Goal: Task Accomplishment & Management: Manage account settings

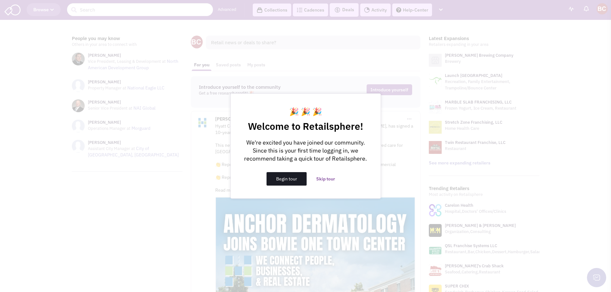
click at [285, 179] on button "Begin tour" at bounding box center [286, 178] width 40 height 13
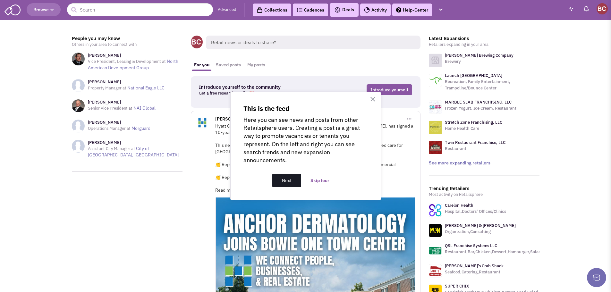
click at [289, 179] on button "Next" at bounding box center [286, 180] width 29 height 13
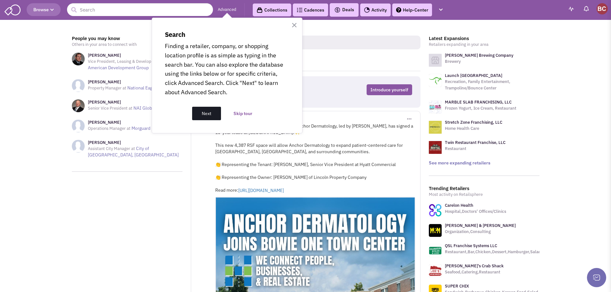
click at [209, 113] on button "Next" at bounding box center [206, 113] width 29 height 13
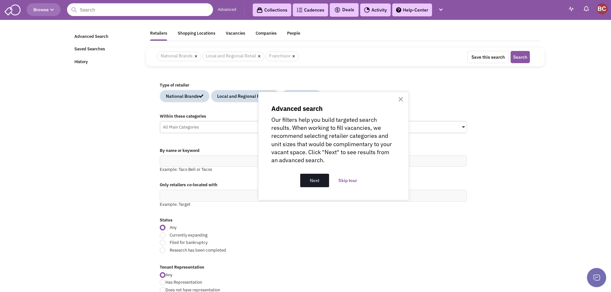
click at [317, 180] on button "Next" at bounding box center [314, 180] width 29 height 13
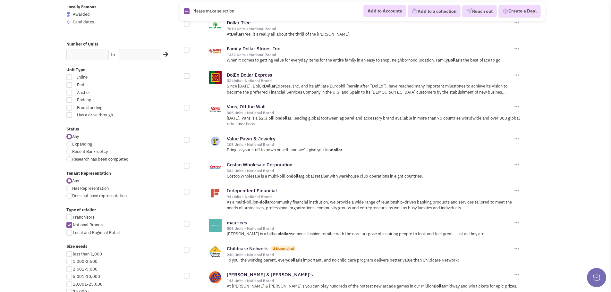
scroll to position [96, 0]
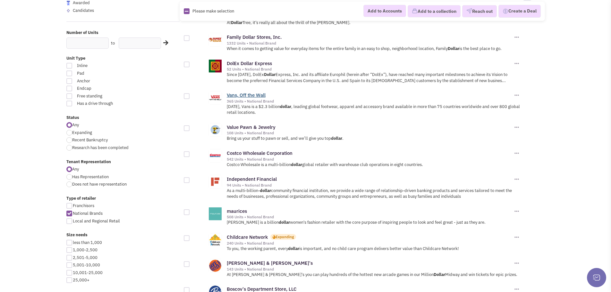
click at [243, 95] on link "Vans, Off the Wall" at bounding box center [246, 95] width 39 height 6
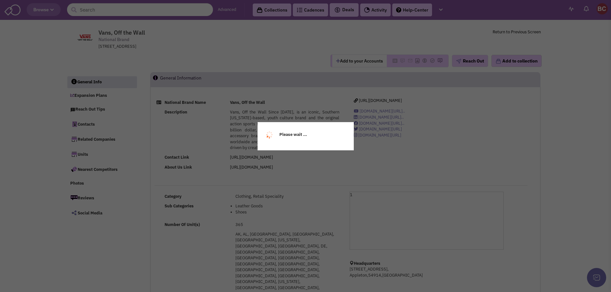
select select
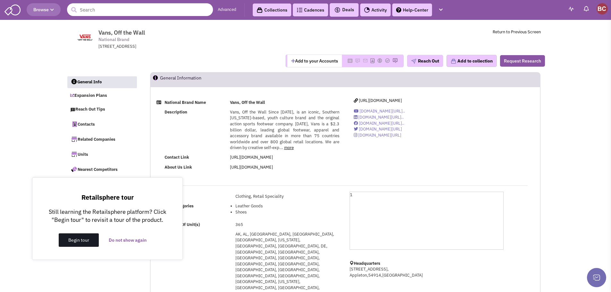
click at [83, 244] on button "Begin tour" at bounding box center [79, 239] width 40 height 13
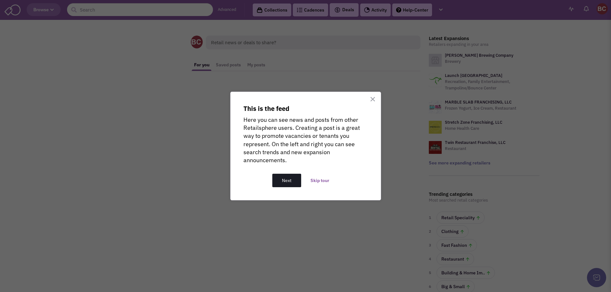
click at [287, 181] on button "Next" at bounding box center [286, 180] width 29 height 13
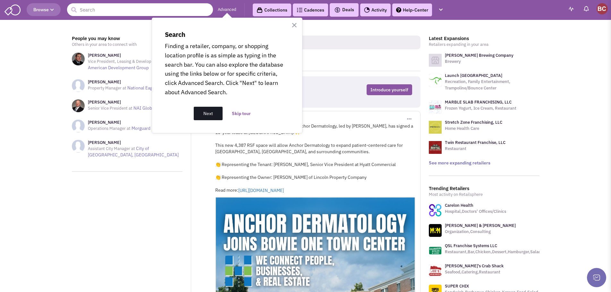
click at [206, 112] on button "Next" at bounding box center [208, 113] width 29 height 13
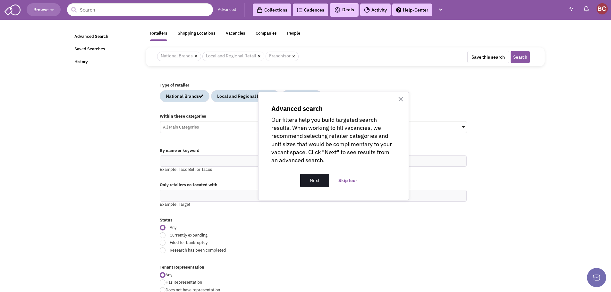
click at [309, 182] on button "Next" at bounding box center [314, 180] width 29 height 13
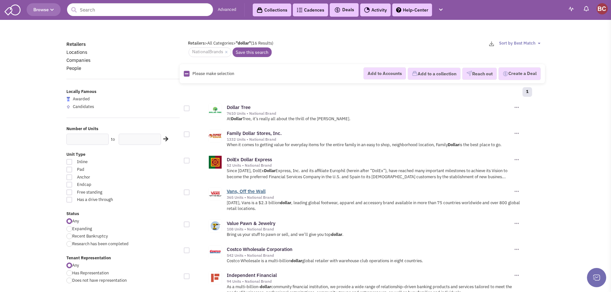
click at [238, 191] on link "Vans, Off the Wall" at bounding box center [246, 191] width 39 height 6
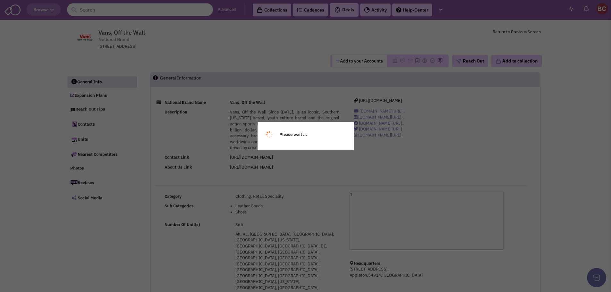
select select
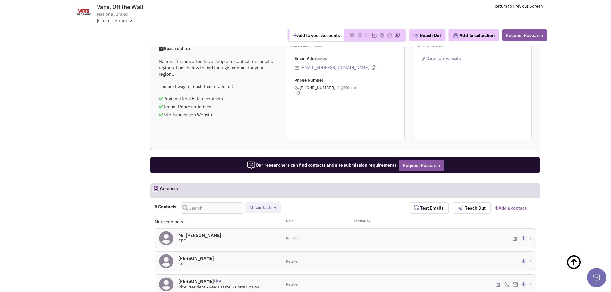
scroll to position [417, 0]
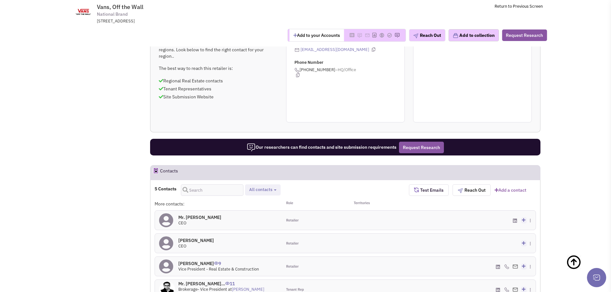
click at [324, 257] on div "Retailer" at bounding box center [313, 266] width 63 height 19
click at [187, 261] on h4 "Rob Groscup 9" at bounding box center [218, 264] width 80 height 6
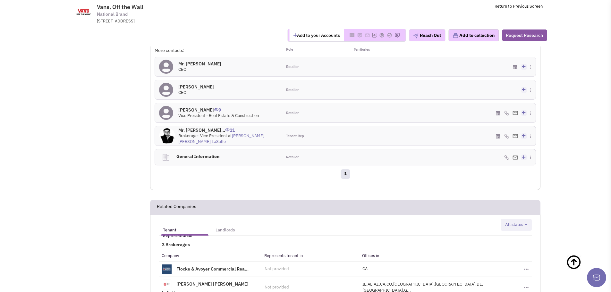
scroll to position [513, 0]
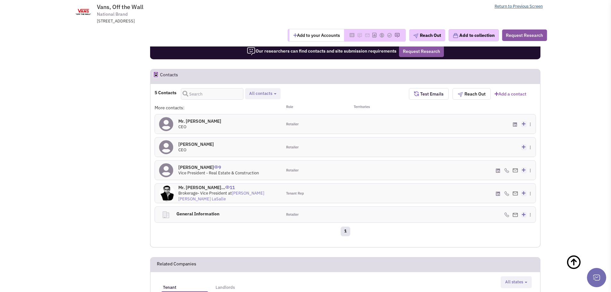
click at [514, 8] on link "Return to Previous Screen" at bounding box center [518, 6] width 48 height 5
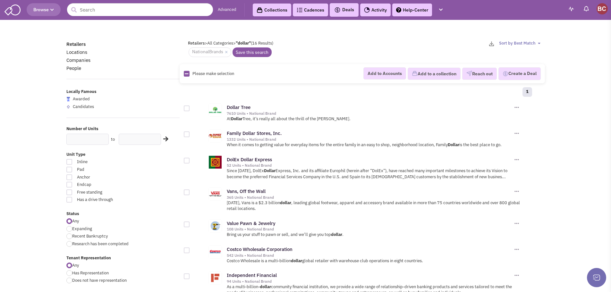
click at [9, 13] on img at bounding box center [12, 9] width 16 height 12
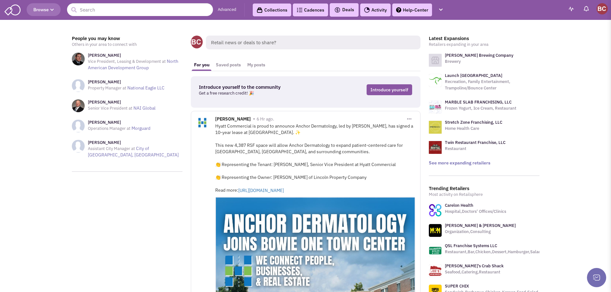
click at [605, 10] on img at bounding box center [601, 8] width 11 height 11
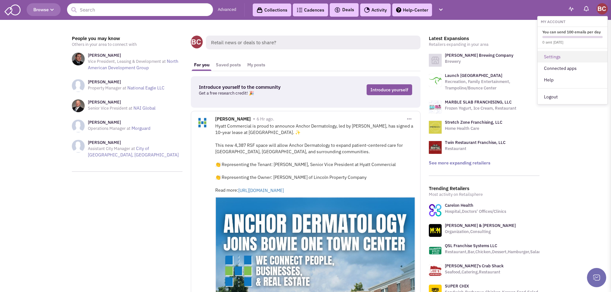
click at [559, 57] on link "Settings" at bounding box center [572, 57] width 70 height 12
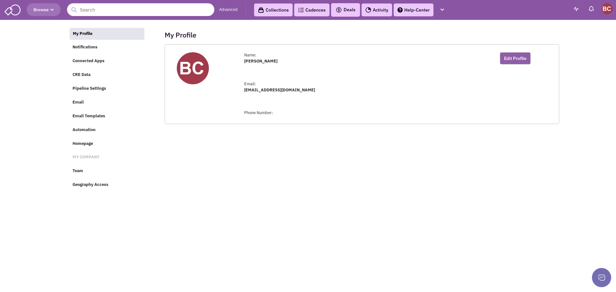
click at [506, 61] on button "Edit Profile" at bounding box center [515, 58] width 31 height 12
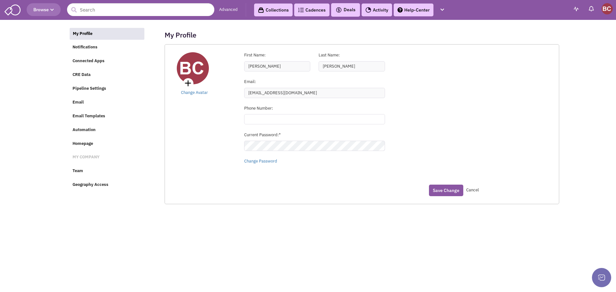
type input "(___) ___-____"
click at [255, 120] on input "(___) ___-____" at bounding box center [314, 119] width 141 height 10
paste input "410) 260-6549"
type input "(410) 260-6549"
click at [191, 29] on div "My Profile Notifications Connected Apps CRE Data Pipeline Settings Email Email …" at bounding box center [308, 25] width 478 height 6
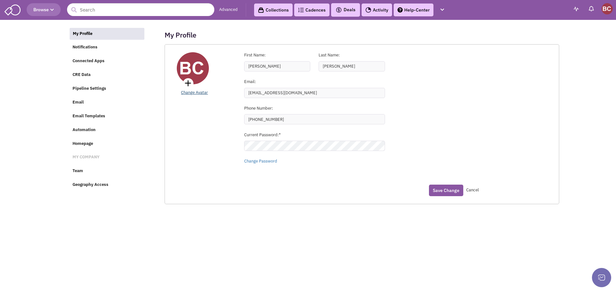
click at [198, 93] on link "Change Avatar" at bounding box center [194, 92] width 27 height 5
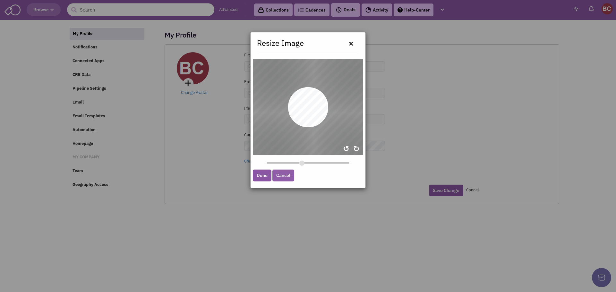
click at [285, 174] on link "Cancel" at bounding box center [283, 176] width 22 height 12
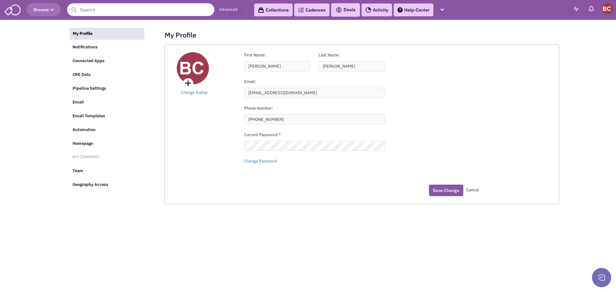
click at [199, 79] on img at bounding box center [193, 68] width 32 height 32
click at [196, 92] on link "Change Avatar" at bounding box center [194, 92] width 27 height 5
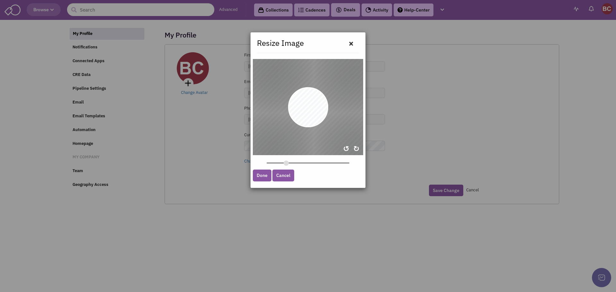
click at [285, 173] on link "Cancel" at bounding box center [283, 176] width 22 height 12
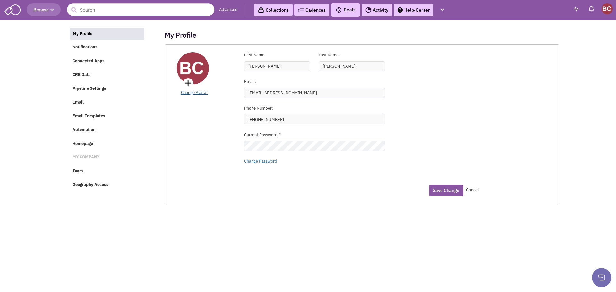
click at [201, 93] on link "Change Avatar" at bounding box center [194, 92] width 27 height 5
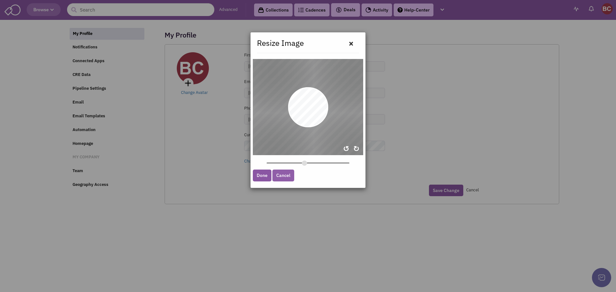
click at [289, 173] on link "Cancel" at bounding box center [283, 176] width 22 height 12
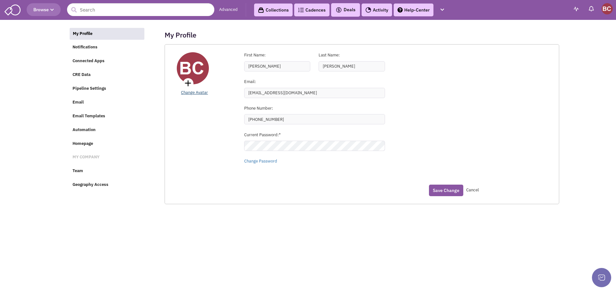
click at [198, 93] on link "Change Avatar" at bounding box center [194, 92] width 27 height 5
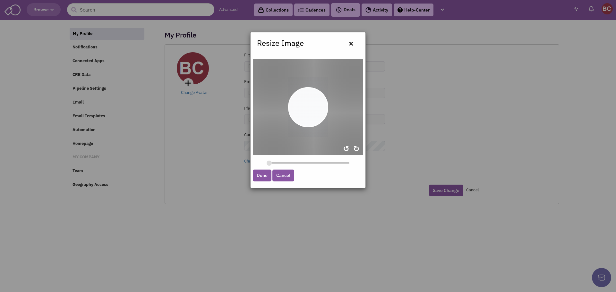
drag, startPoint x: 275, startPoint y: 162, endPoint x: 228, endPoint y: 164, distance: 47.8
click at [266, 164] on input "zoom" at bounding box center [307, 163] width 83 height 6
click at [306, 109] on div at bounding box center [308, 113] width 40 height 60
drag, startPoint x: 268, startPoint y: 163, endPoint x: 272, endPoint y: 161, distance: 4.2
click at [272, 161] on input "zoom" at bounding box center [307, 163] width 83 height 6
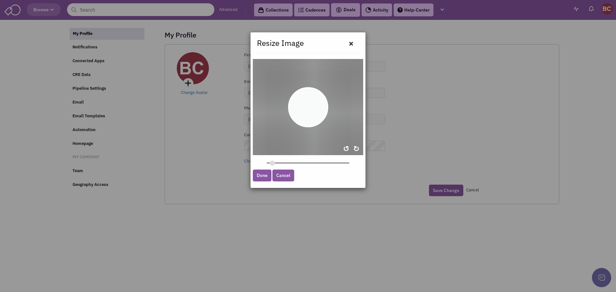
drag, startPoint x: 309, startPoint y: 107, endPoint x: 309, endPoint y: 124, distance: 16.7
click at [309, 124] on div at bounding box center [308, 135] width 86 height 129
type input "0.0581"
click at [269, 162] on input "zoom" at bounding box center [307, 163] width 83 height 6
click at [314, 116] on div at bounding box center [307, 117] width 45 height 67
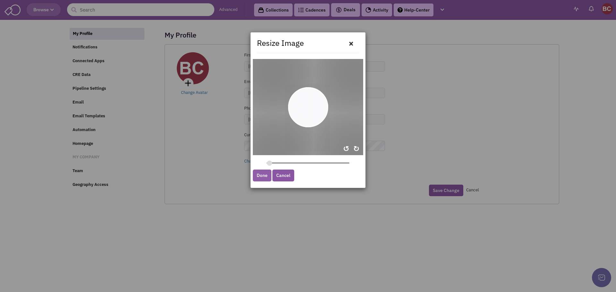
click at [261, 173] on link "Done" at bounding box center [262, 176] width 19 height 12
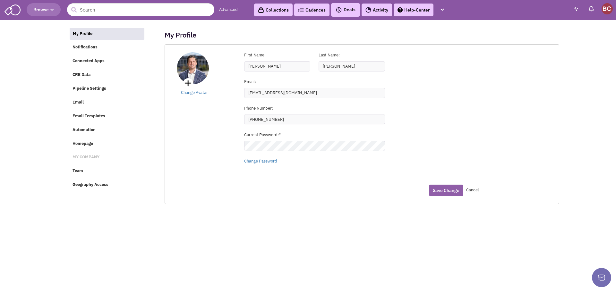
click at [443, 191] on button "Save Change" at bounding box center [446, 191] width 34 height 12
click at [440, 191] on button "Save Change" at bounding box center [446, 191] width 34 height 12
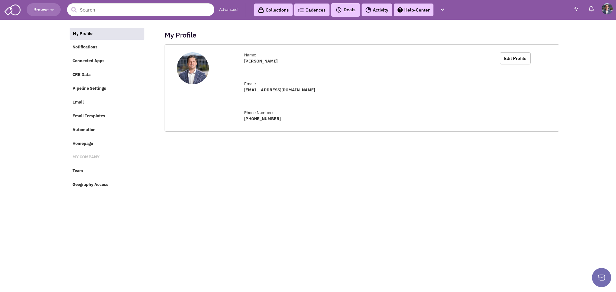
click at [307, 12] on link "Cadences 0" at bounding box center [311, 10] width 35 height 13
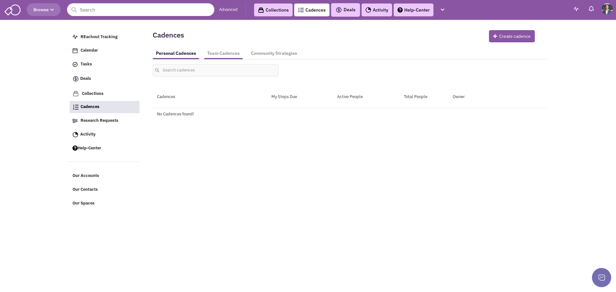
click at [232, 55] on link "Team Cadences" at bounding box center [223, 53] width 39 height 12
click at [271, 55] on link "Community Strategies" at bounding box center [274, 53] width 53 height 12
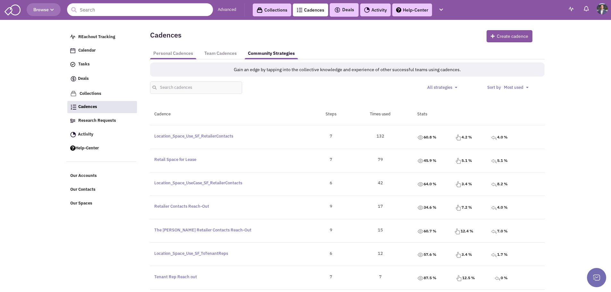
click at [178, 55] on link "Personal Cadences" at bounding box center [173, 53] width 46 height 12
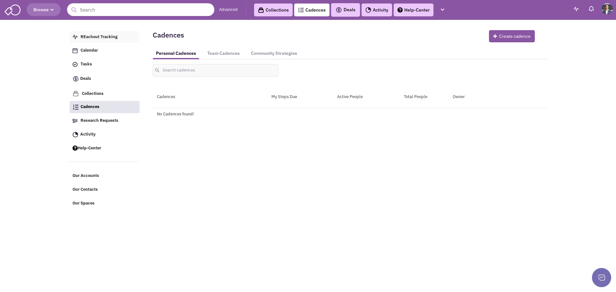
click at [98, 36] on span "REachout Tracking" at bounding box center [98, 36] width 37 height 5
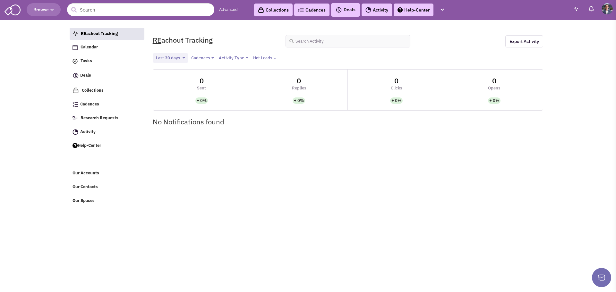
select select
click at [9, 12] on img at bounding box center [12, 9] width 16 height 12
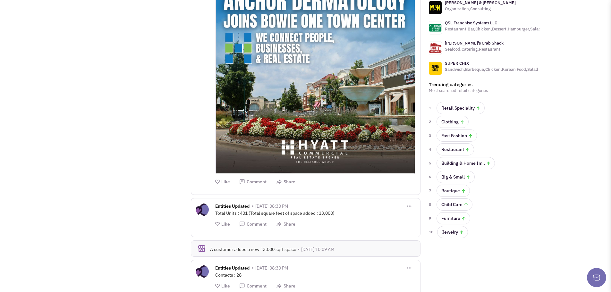
scroll to position [257, 0]
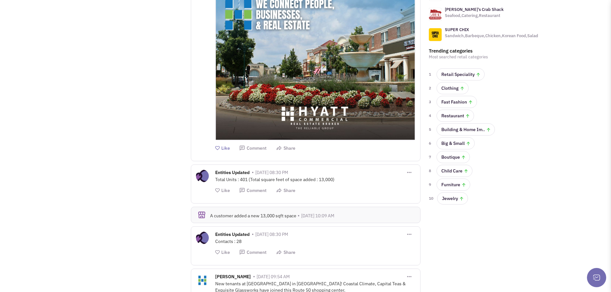
click at [220, 147] on icon at bounding box center [218, 148] width 6 height 4
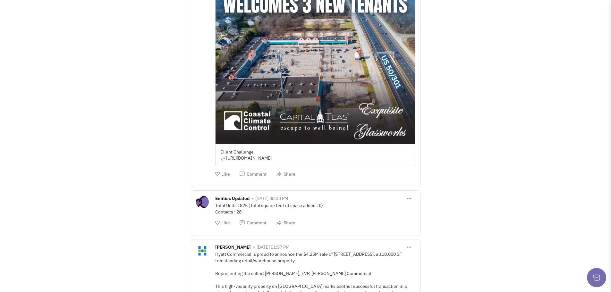
scroll to position [705, 0]
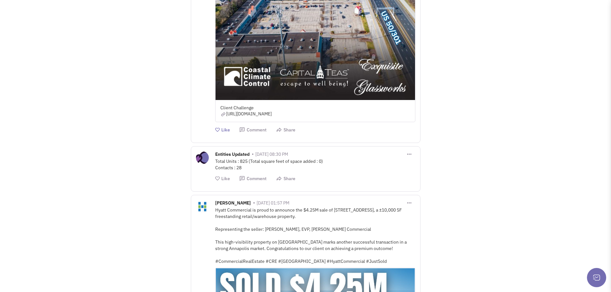
click at [216, 130] on icon at bounding box center [218, 130] width 6 height 4
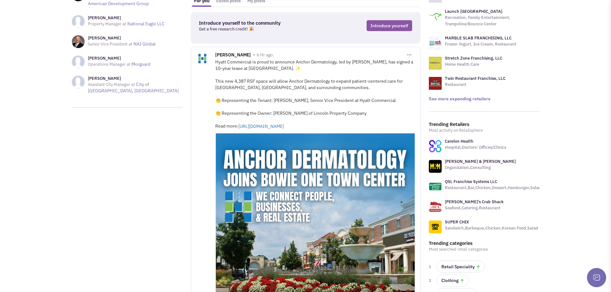
scroll to position [0, 0]
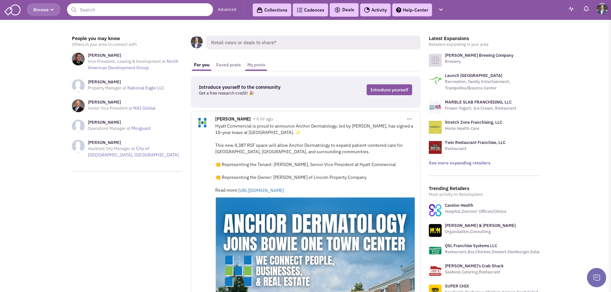
click at [257, 64] on link "My posts" at bounding box center [256, 65] width 24 height 12
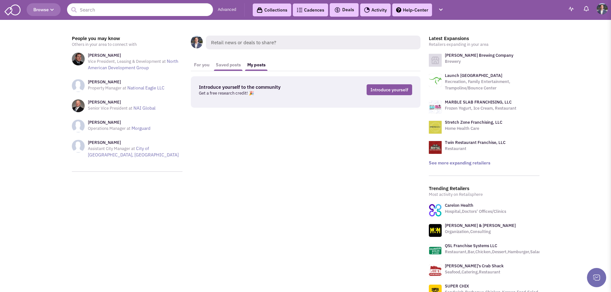
click at [236, 64] on link "Saved posts" at bounding box center [228, 65] width 31 height 12
click at [202, 65] on link "For you" at bounding box center [202, 65] width 22 height 12
